Goal: Information Seeking & Learning: Learn about a topic

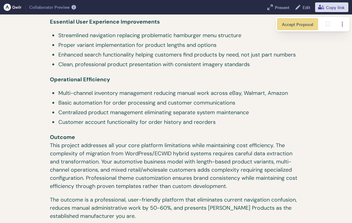
scroll to position [1810, 0]
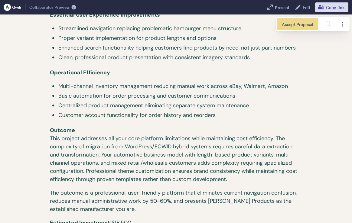
drag, startPoint x: 122, startPoint y: 170, endPoint x: 116, endPoint y: 170, distance: 5.8
drag, startPoint x: 104, startPoint y: 176, endPoint x: 118, endPoint y: 177, distance: 14.0
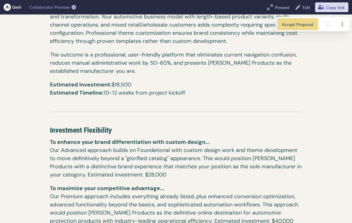
scroll to position [1965, 0]
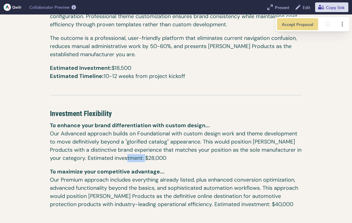
drag, startPoint x: 131, startPoint y: 104, endPoint x: 159, endPoint y: 106, distance: 27.6
click at [159, 122] on p "To enhance your brand differentiation with custom design... ​ Our Advanced appr…" at bounding box center [176, 145] width 253 height 46
drag, startPoint x: 274, startPoint y: 151, endPoint x: 245, endPoint y: 152, distance: 29.4
click at [245, 168] on p "To maximize your competitive advantage... ​ Our Premium approach includes every…" at bounding box center [176, 191] width 253 height 46
click at [273, 168] on p "To maximize your competitive advantage... ​ Our Premium approach includes every…" at bounding box center [176, 191] width 253 height 46
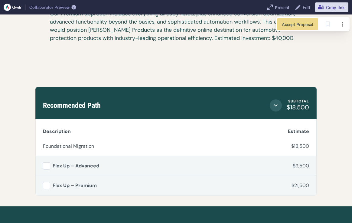
scroll to position [2110, 0]
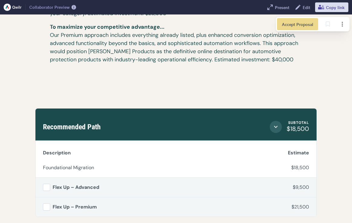
click at [50, 184] on button "Select line item" at bounding box center [46, 187] width 7 height 7
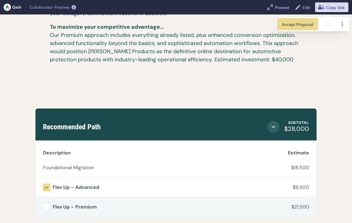
click at [48, 185] on icon at bounding box center [46, 187] width 5 height 5
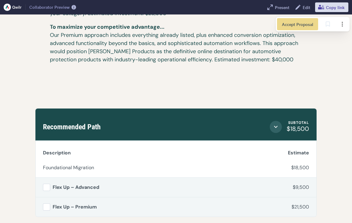
click at [48, 204] on button "Select line item" at bounding box center [46, 207] width 7 height 7
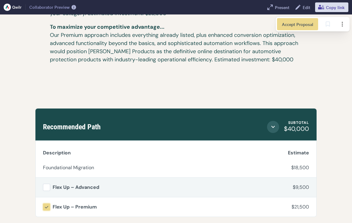
click at [46, 206] on icon at bounding box center [47, 207] width 4 height 2
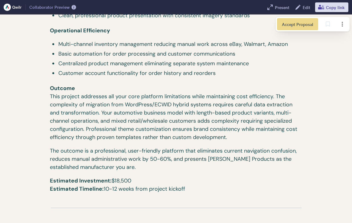
scroll to position [1849, 0]
